Goal: Task Accomplishment & Management: Manage account settings

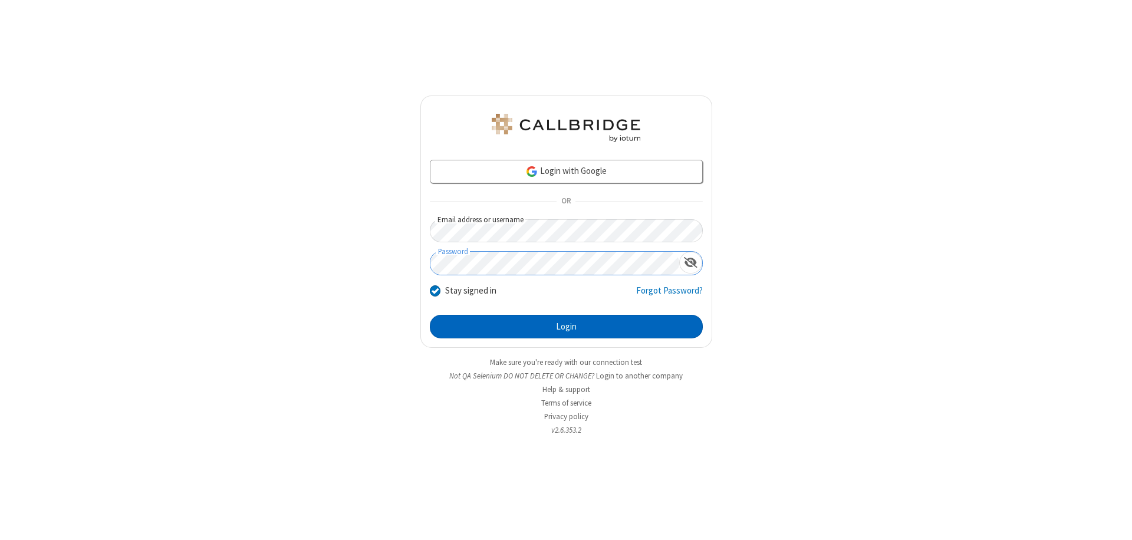
click at [566, 327] on button "Login" at bounding box center [566, 327] width 273 height 24
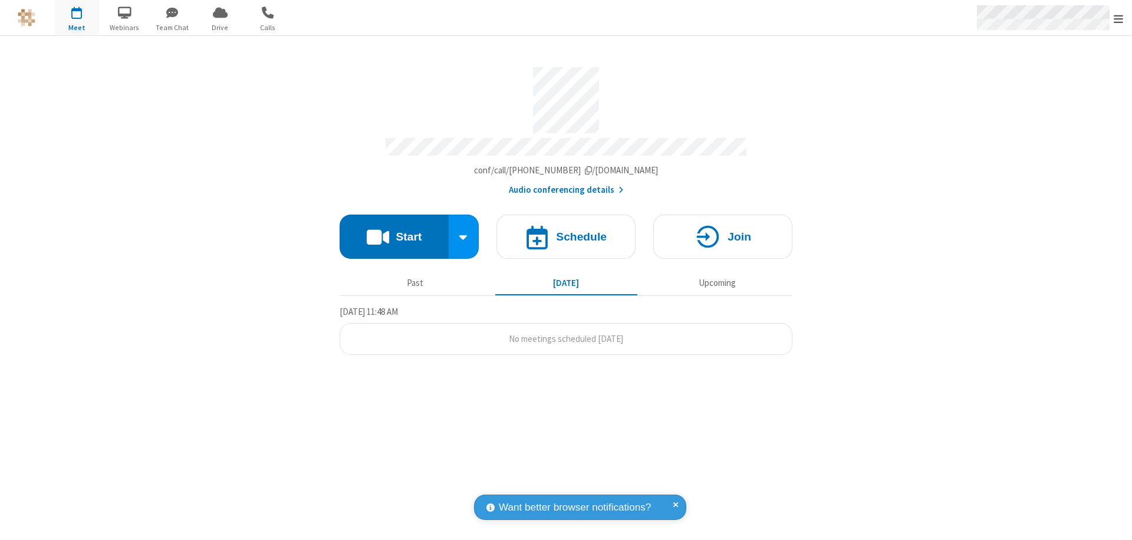
click at [1119, 18] on span "Open menu" at bounding box center [1118, 19] width 9 height 12
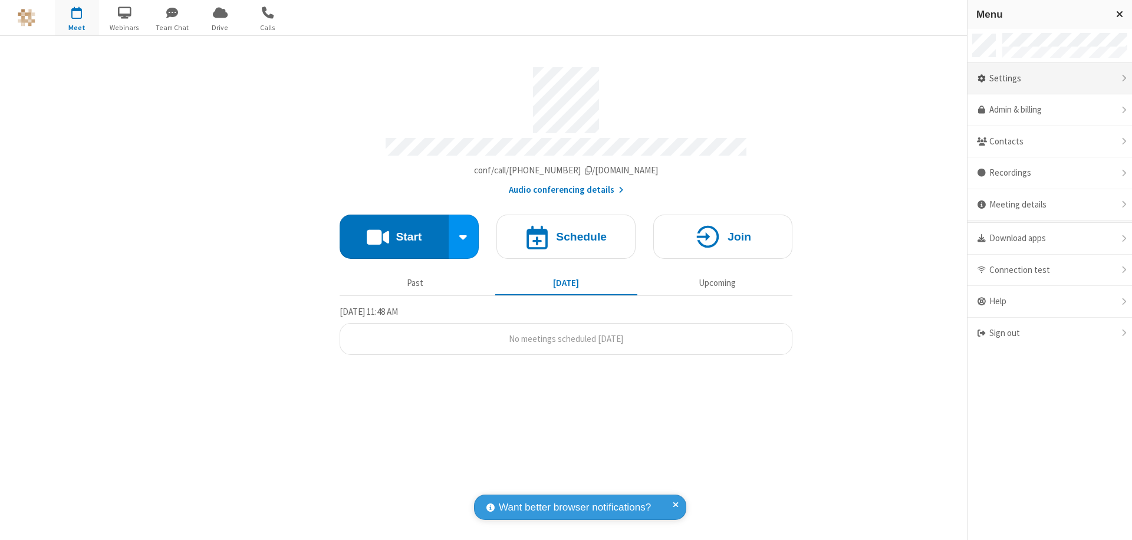
click at [1050, 78] on div "Settings" at bounding box center [1050, 79] width 165 height 32
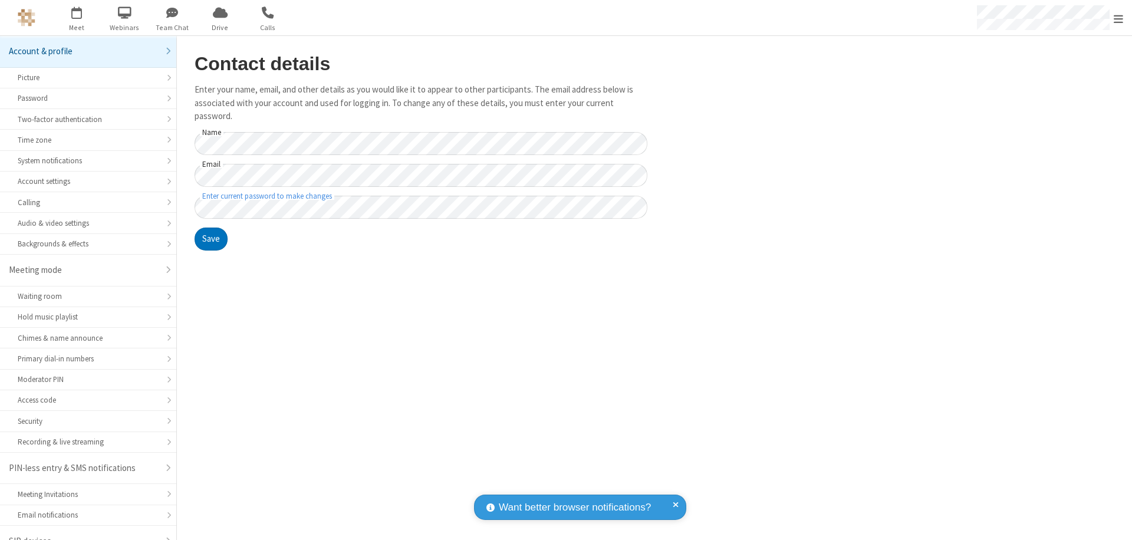
scroll to position [17, 0]
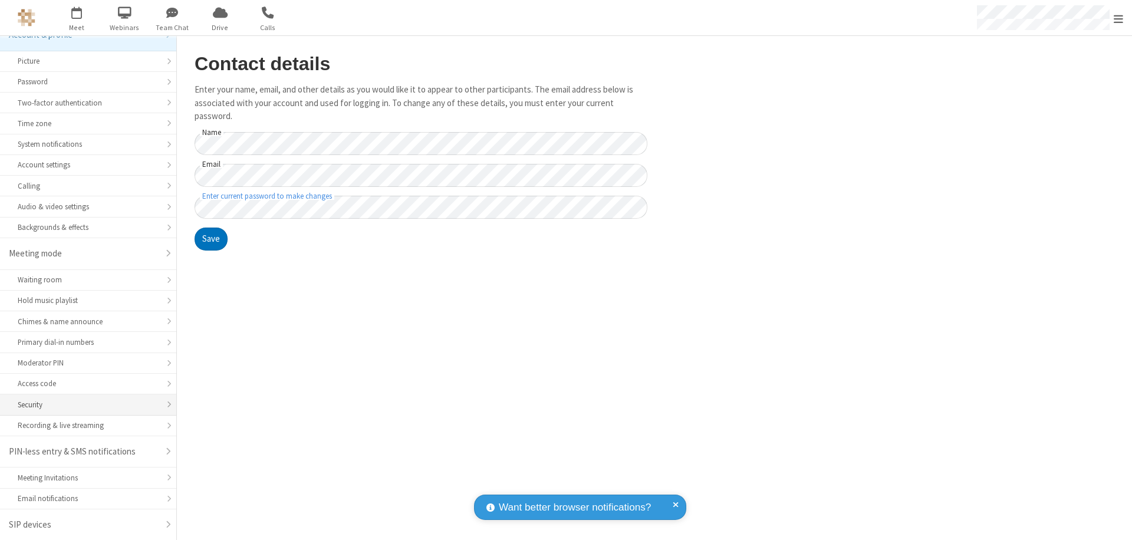
click at [84, 405] on div "Security" at bounding box center [88, 404] width 141 height 11
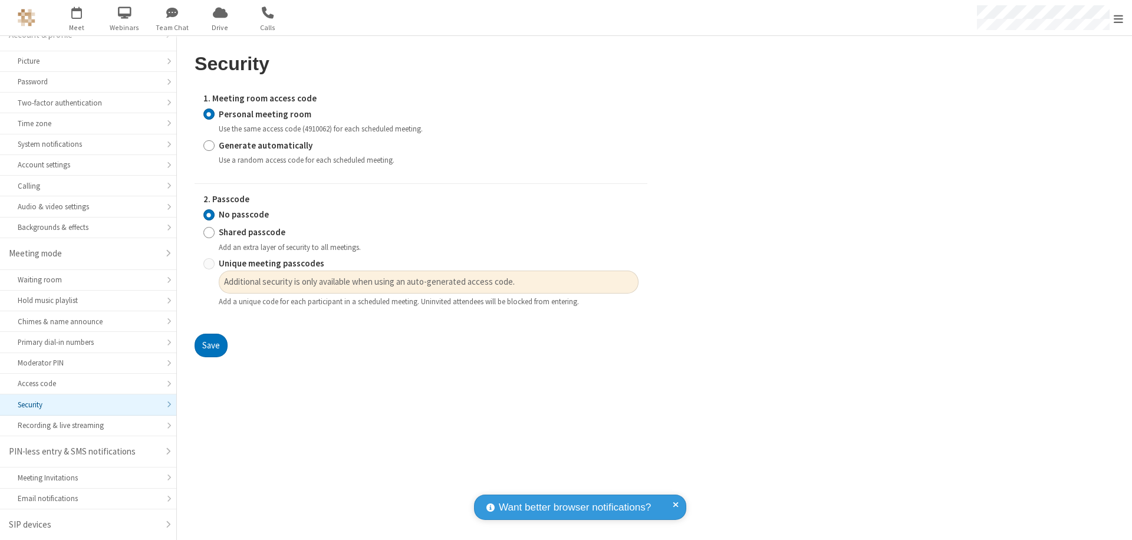
click at [209, 145] on input "Generate automatically" at bounding box center [208, 145] width 11 height 12
radio input "true"
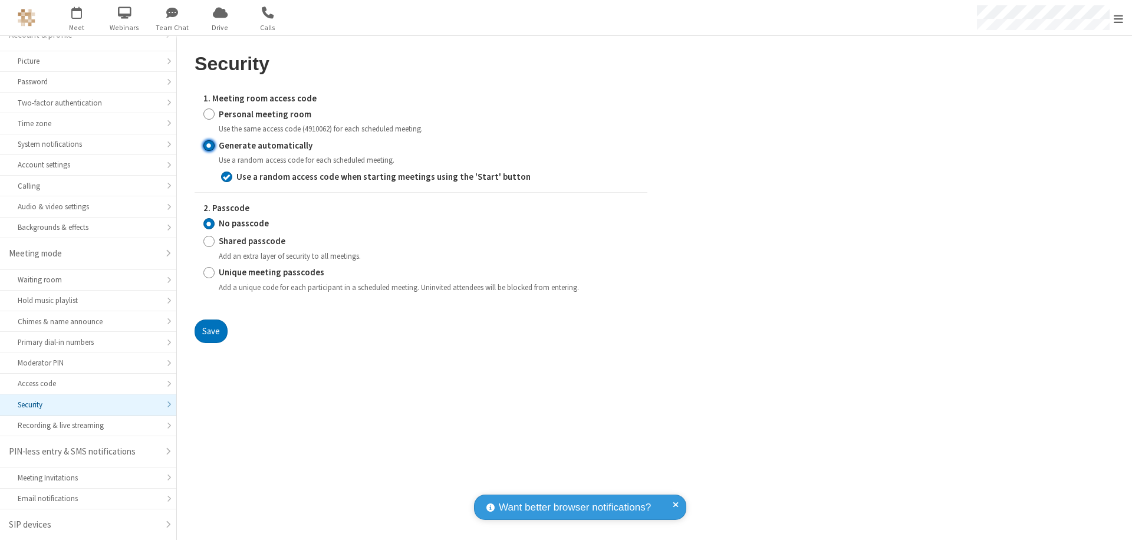
click at [211, 331] on button "Save" at bounding box center [211, 332] width 33 height 24
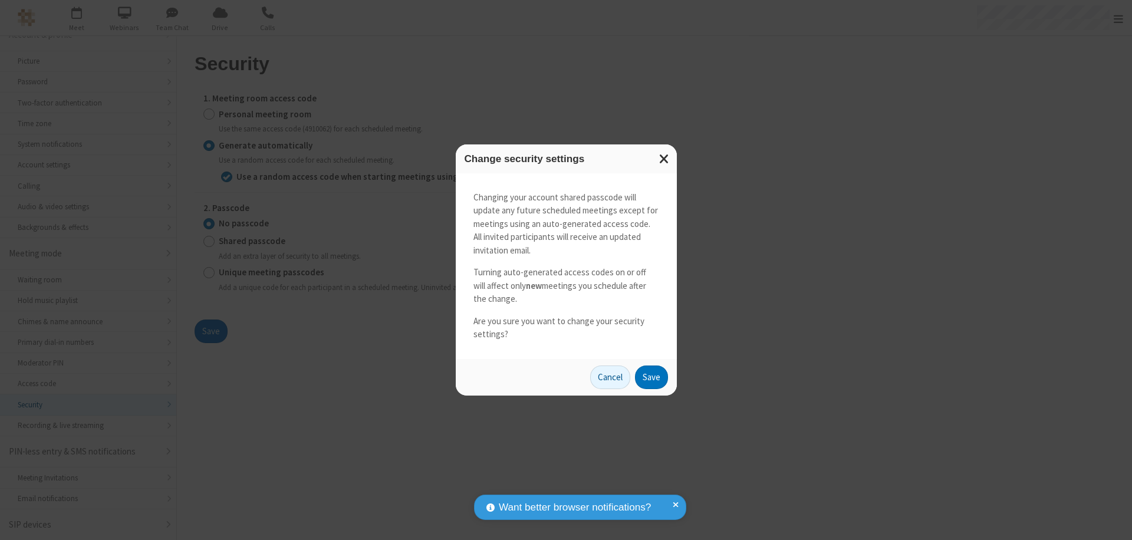
click at [651, 377] on button "Save" at bounding box center [651, 378] width 33 height 24
